Goal: Task Accomplishment & Management: Manage account settings

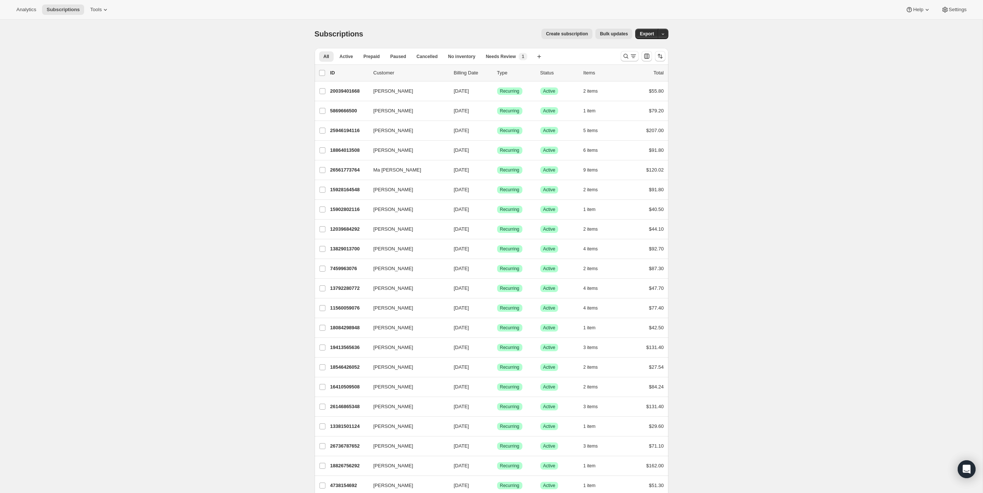
click at [620, 57] on div at bounding box center [643, 56] width 51 height 15
click at [623, 56] on icon "Search and filter results" at bounding box center [625, 56] width 5 height 5
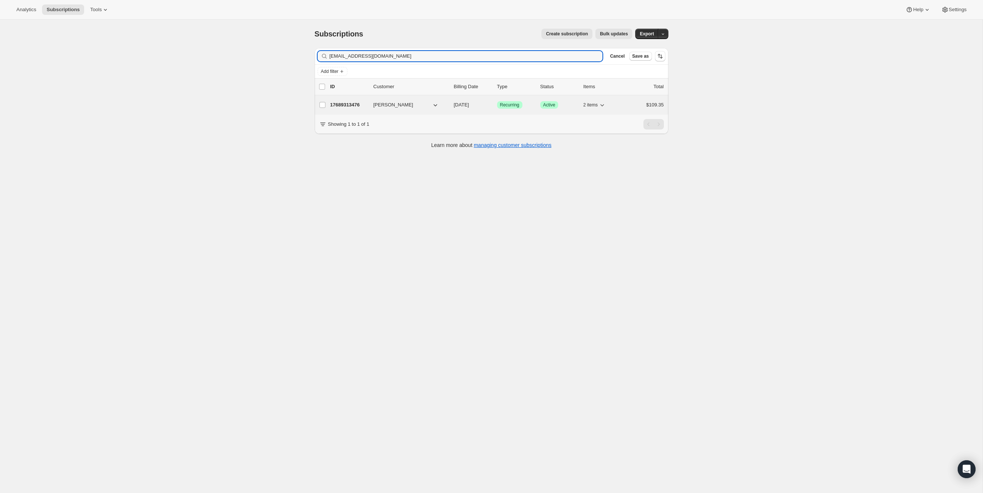
type input "[EMAIL_ADDRESS][DOMAIN_NAME]"
click at [350, 106] on p "17689313476" at bounding box center [348, 104] width 37 height 7
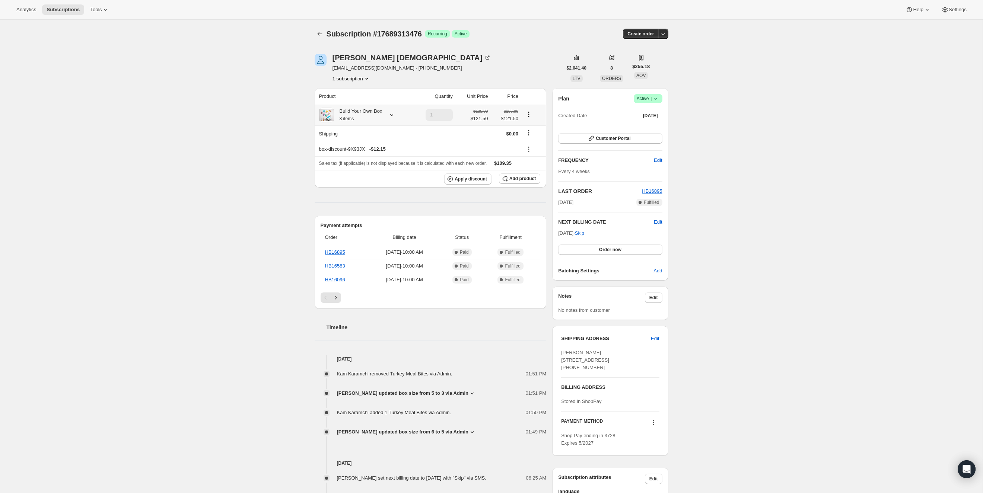
click at [392, 118] on icon at bounding box center [391, 114] width 7 height 7
click at [767, 153] on div "Subscription #17689313476. This page is ready Subscription #17689313476 Success…" at bounding box center [491, 362] width 983 height 685
click at [657, 101] on icon at bounding box center [655, 98] width 7 height 7
click at [684, 57] on div "Subscription #17689313476. This page is ready Subscription #17689313476 Success…" at bounding box center [491, 362] width 983 height 685
click at [667, 35] on button "button" at bounding box center [663, 34] width 10 height 10
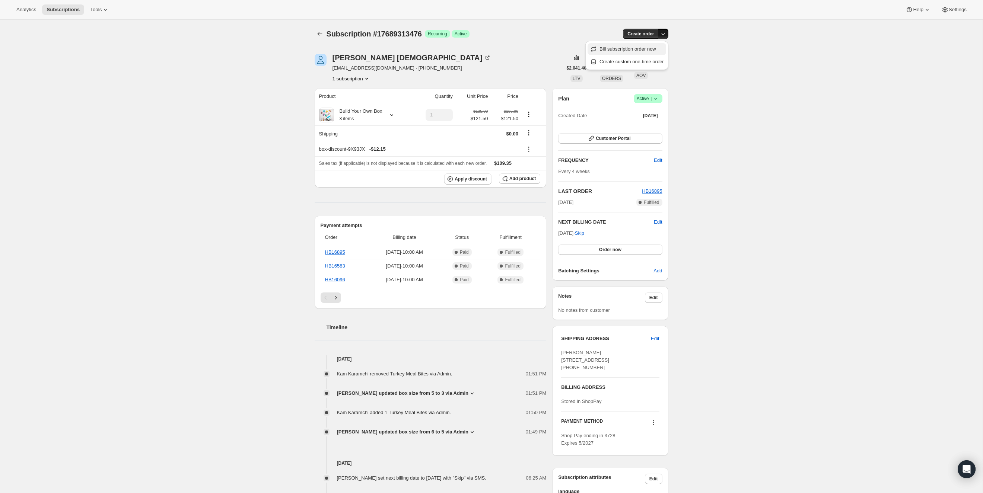
click at [641, 51] on span "Bill subscription order now" at bounding box center [627, 49] width 57 height 6
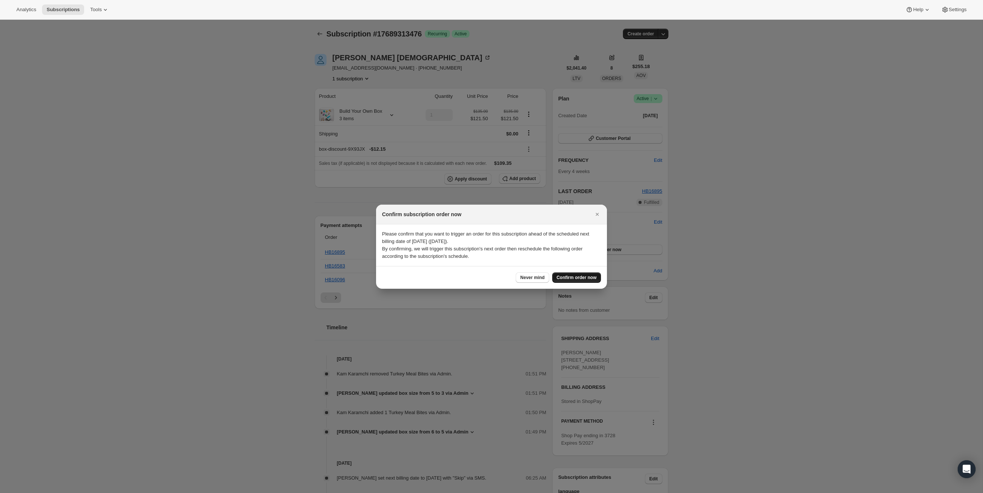
click at [594, 276] on span "Confirm order now" at bounding box center [577, 278] width 40 height 6
